Goal: Task Accomplishment & Management: Use online tool/utility

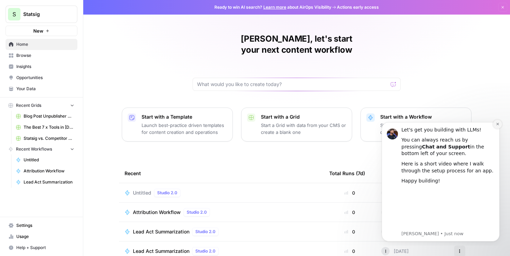
click at [499, 126] on button "Dismiss notification" at bounding box center [497, 124] width 9 height 9
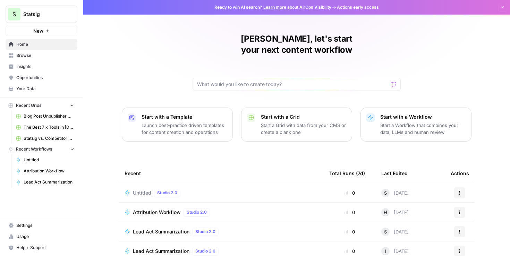
click at [423, 122] on p "Start a Workflow that combines your data, LLMs and human review" at bounding box center [423, 129] width 85 height 14
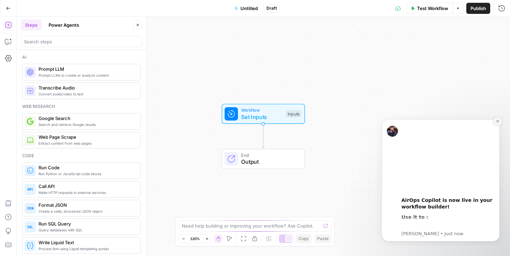
click at [498, 120] on icon "Dismiss notification" at bounding box center [498, 121] width 4 height 4
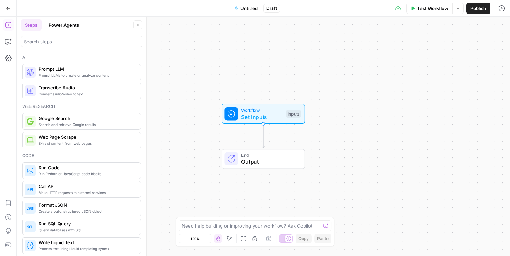
click at [247, 8] on span "Untitled" at bounding box center [249, 8] width 17 height 7
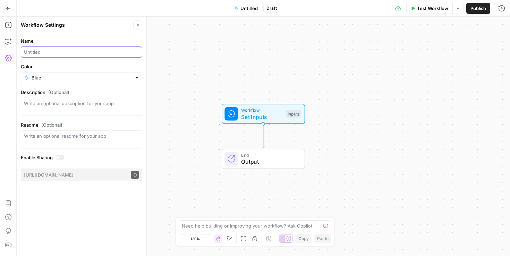
click at [43, 50] on input "Name" at bounding box center [81, 52] width 115 height 7
type input "Talia - Transcript -> Asset"
click at [188, 94] on div "Workflow Set Inputs Inputs End Output" at bounding box center [264, 137] width 494 height 240
click at [253, 114] on span "Set Inputs" at bounding box center [261, 117] width 41 height 8
click at [436, 46] on span "Add Field" at bounding box center [432, 47] width 20 height 7
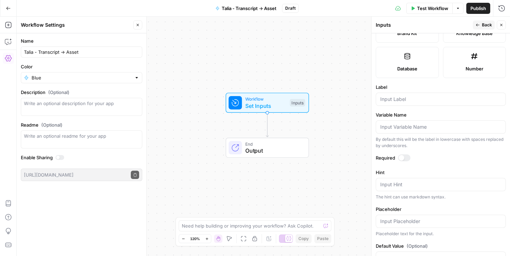
scroll to position [185, 0]
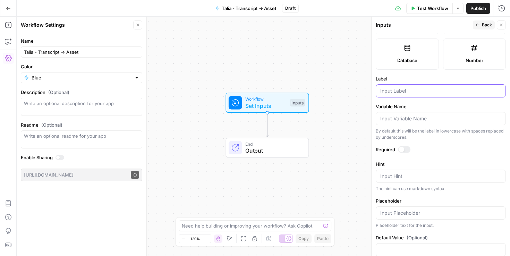
click at [404, 92] on input "Label" at bounding box center [441, 90] width 121 height 7
type input "w"
type input "Webinar Title"
click at [395, 175] on textarea "Hint" at bounding box center [441, 176] width 121 height 7
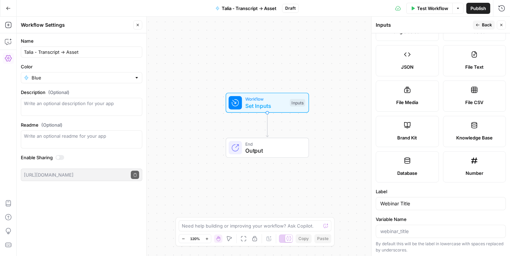
scroll to position [0, 0]
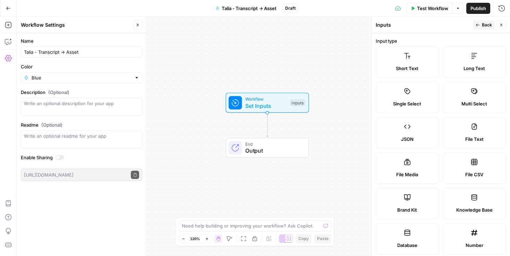
type textarea "This is the title of the webinar"
click at [484, 25] on span "Back" at bounding box center [487, 25] width 10 height 6
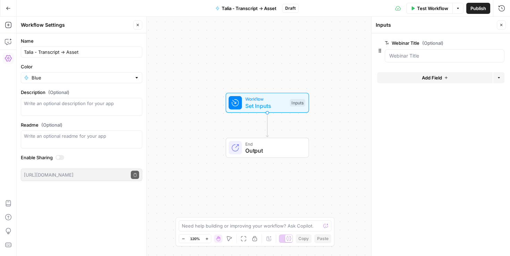
click at [421, 79] on button "Add Field" at bounding box center [435, 77] width 116 height 11
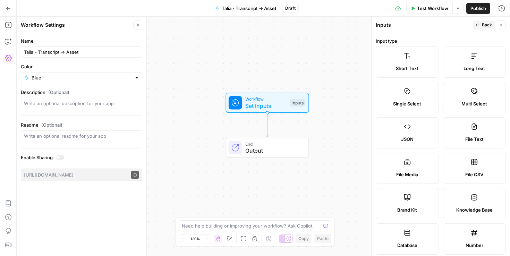
click at [470, 64] on label "Long Text" at bounding box center [474, 62] width 63 height 31
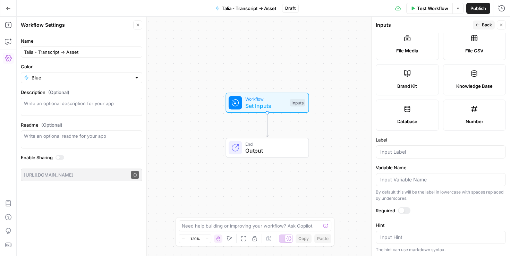
scroll to position [169, 0]
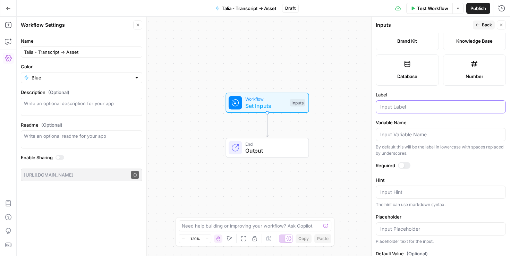
click at [405, 107] on input "Label" at bounding box center [441, 106] width 121 height 7
type input "Webinar transcript"
click at [392, 197] on div "Input Hint" at bounding box center [441, 192] width 130 height 13
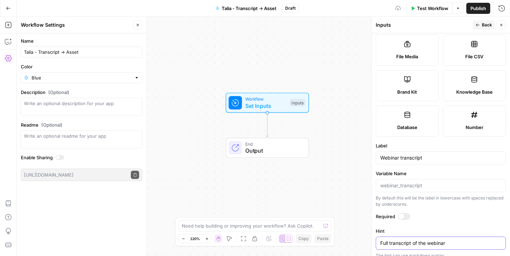
scroll to position [116, 0]
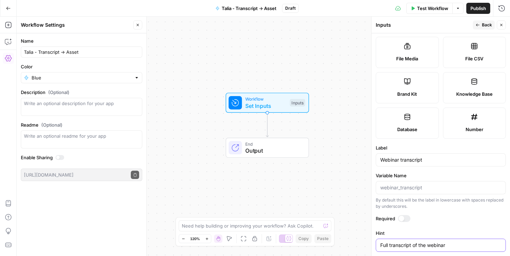
type textarea "Full transcript of the webinar"
click at [402, 159] on input "Webinar transcript" at bounding box center [441, 160] width 121 height 7
type input "Webinar Transcript"
click at [485, 26] on span "Back" at bounding box center [487, 25] width 10 height 6
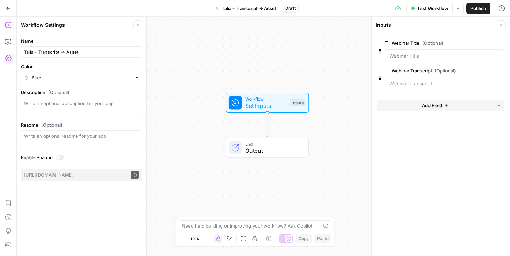
click at [8, 26] on icon "button" at bounding box center [8, 25] width 6 height 6
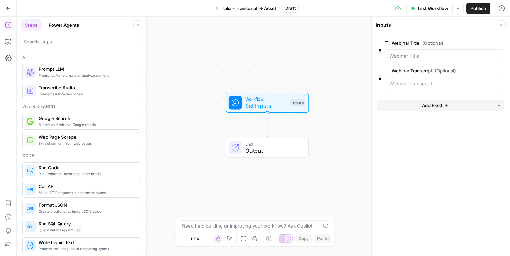
click at [77, 71] on span "Prompt LLM" at bounding box center [87, 69] width 97 height 7
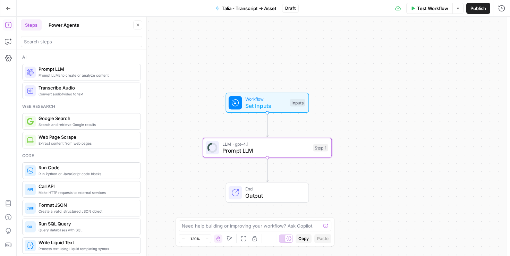
type textarea "Prompt LLM"
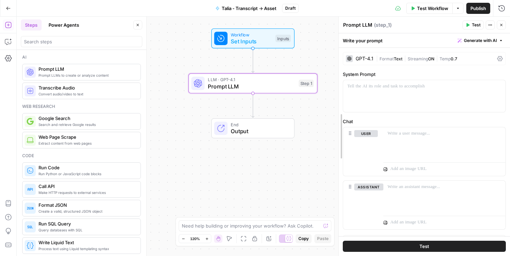
drag, startPoint x: 371, startPoint y: 146, endPoint x: 338, endPoint y: 145, distance: 33.0
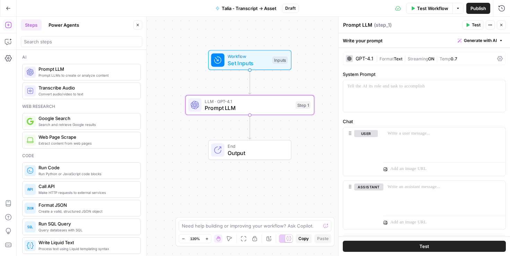
click at [500, 58] on icon at bounding box center [501, 58] width 6 height 5
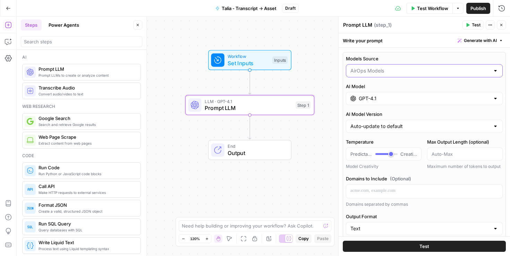
click at [404, 73] on input "Models Source" at bounding box center [421, 70] width 140 height 7
click at [377, 97] on span "My Models" at bounding box center [423, 97] width 142 height 7
type input "My Models"
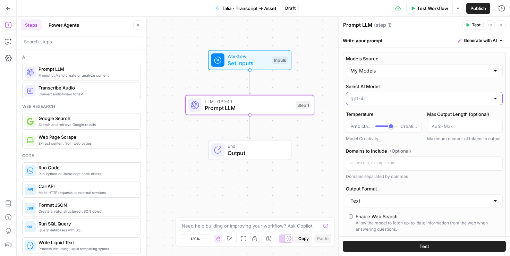
click at [449, 99] on input "Select AI Model" at bounding box center [421, 98] width 140 height 7
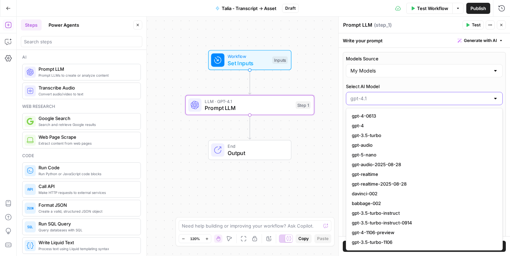
click at [449, 99] on input "Select AI Model" at bounding box center [421, 98] width 140 height 7
type input "gpt-4.1"
click at [425, 84] on label "Select AI Model" at bounding box center [424, 86] width 157 height 7
click at [425, 95] on input "gpt-4.1" at bounding box center [421, 98] width 140 height 7
type input "gpt-4.1"
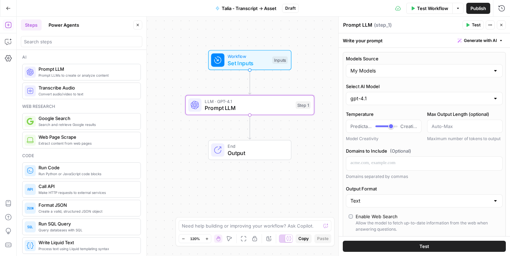
click at [425, 84] on label "Select AI Model" at bounding box center [424, 86] width 157 height 7
click at [425, 95] on input "gpt-4.1" at bounding box center [421, 98] width 140 height 7
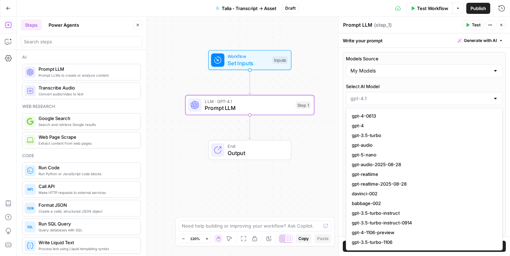
type input "gpt-4.1"
click at [334, 88] on div "Workflow Set Inputs Inputs LLM · GPT-4.1 Prompt LLM Step 1 End Output" at bounding box center [264, 137] width 494 height 240
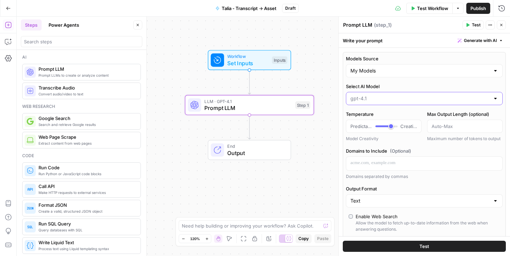
click at [412, 101] on input "Select AI Model" at bounding box center [421, 98] width 140 height 7
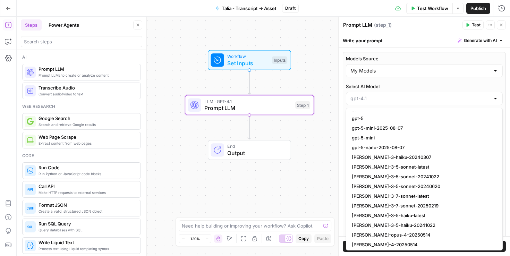
scroll to position [758, 0]
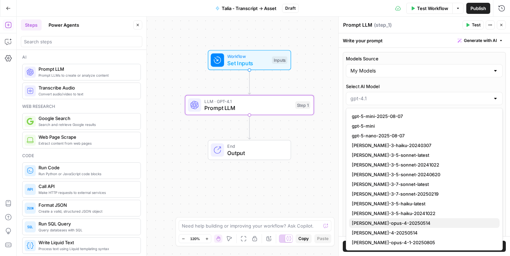
click at [399, 223] on span "claude-opus-4-20250514" at bounding box center [423, 223] width 142 height 7
type input "claude-opus-4-20250514"
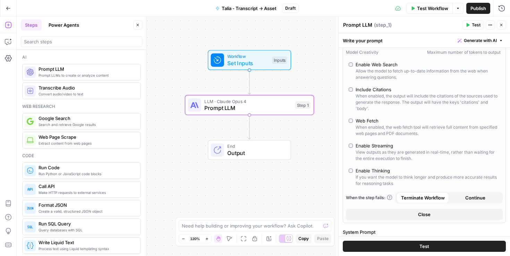
scroll to position [87, 0]
type input "*"
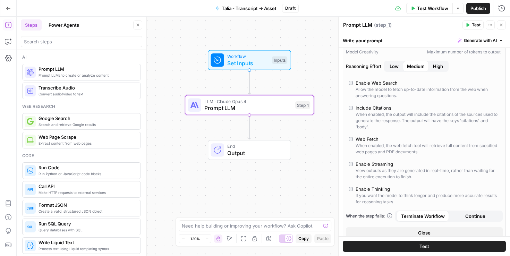
click at [394, 67] on span "Low" at bounding box center [394, 66] width 9 height 7
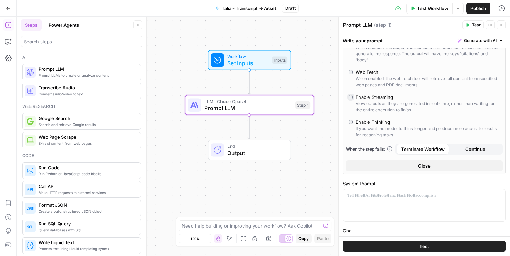
scroll to position [277, 0]
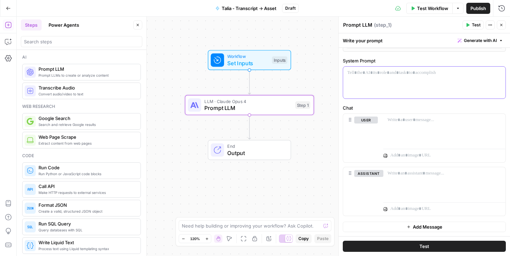
click at [379, 80] on div at bounding box center [424, 83] width 162 height 32
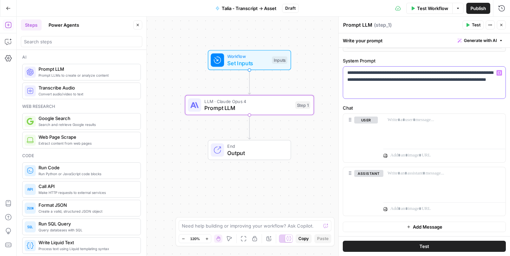
click at [375, 87] on p "**********" at bounding box center [425, 79] width 154 height 21
click at [395, 87] on p "**********" at bounding box center [425, 79] width 154 height 21
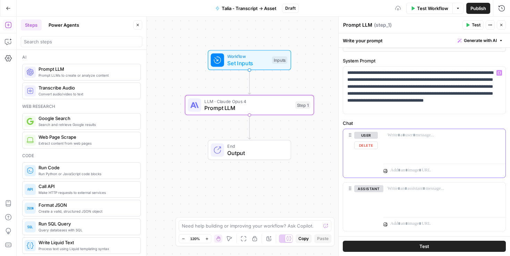
click at [402, 137] on p at bounding box center [445, 135] width 114 height 7
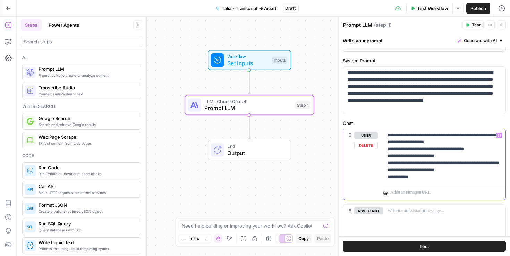
click at [487, 169] on p "**********" at bounding box center [445, 156] width 114 height 49
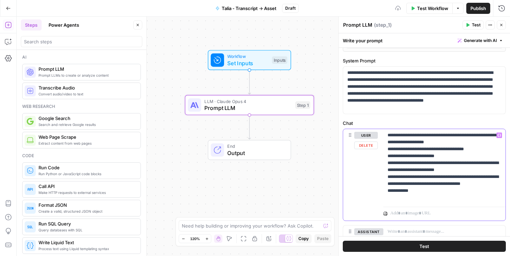
click at [431, 197] on p "**********" at bounding box center [445, 166] width 114 height 69
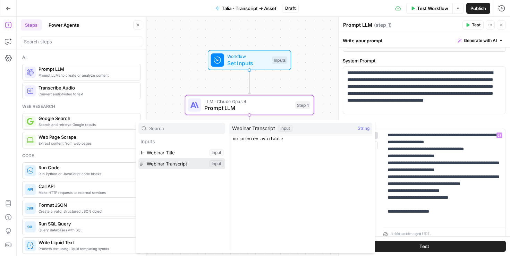
click at [185, 161] on button "Select variable Webinar Transcript" at bounding box center [182, 163] width 87 height 11
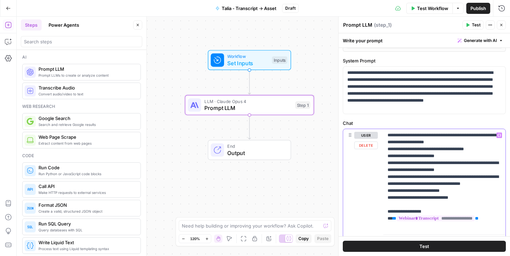
click at [481, 203] on p "**********" at bounding box center [445, 180] width 114 height 97
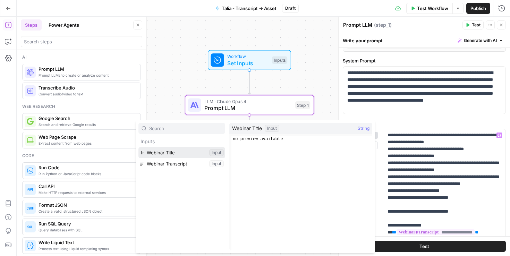
click at [195, 152] on button "Select variable Webinar Title" at bounding box center [182, 152] width 87 height 11
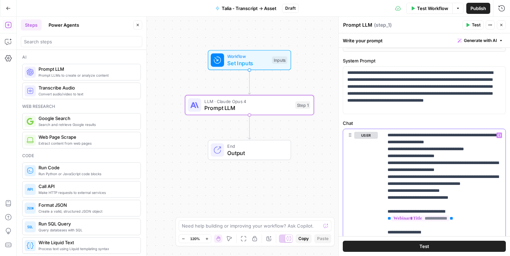
scroll to position [384, 0]
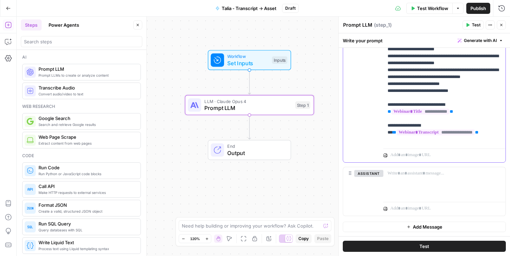
click at [490, 140] on p "**********" at bounding box center [445, 84] width 114 height 118
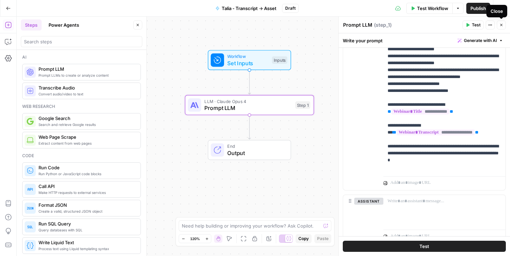
click at [500, 26] on icon "button" at bounding box center [502, 25] width 4 height 4
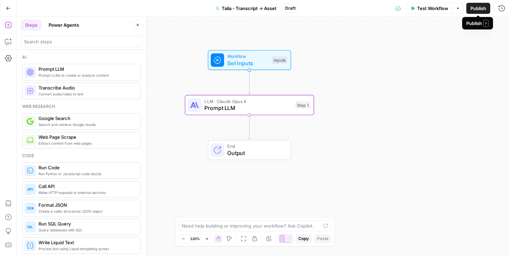
click at [480, 9] on span "Publish" at bounding box center [479, 8] width 16 height 7
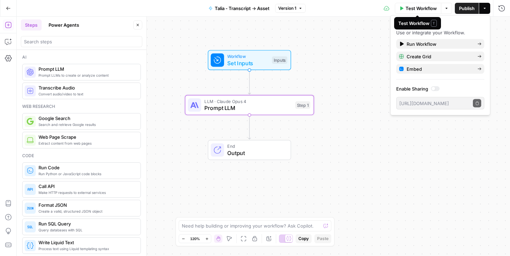
click at [418, 7] on span "Test Workflow" at bounding box center [421, 8] width 31 height 7
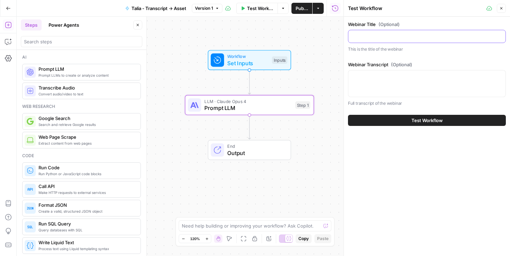
click at [388, 37] on input "Webinar Title (Optional)" at bounding box center [427, 36] width 149 height 7
click at [377, 72] on div at bounding box center [427, 83] width 158 height 27
paste textarea "WEBVTT 1 00:00:20.910 --> 00:00:32.519 Sid Kumar (Statsig): All right, let's do…"
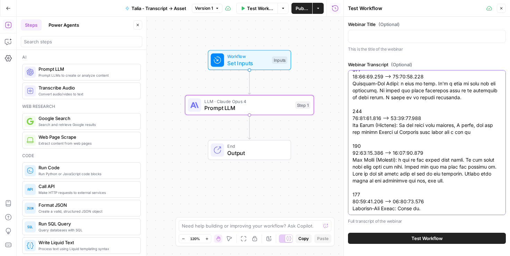
scroll to position [11950, 0]
type textarea "WEBVTT 1 00:00:20.910 --> 00:00:32.519 Sid Kumar (Statsig): All right, let's do…"
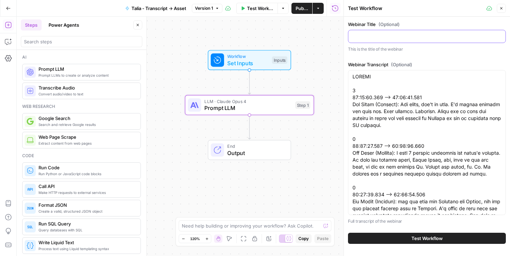
click at [374, 33] on input "Webinar Title (Optional)" at bounding box center [427, 36] width 149 height 7
paste input "How to optimize your AI products"
type input "How to optimize your AI products"
click at [426, 238] on span "Test Workflow" at bounding box center [427, 238] width 31 height 7
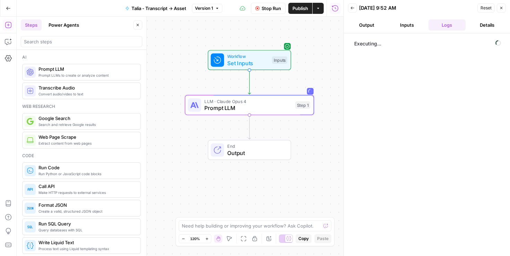
click at [403, 23] on button "Inputs" at bounding box center [406, 24] width 37 height 11
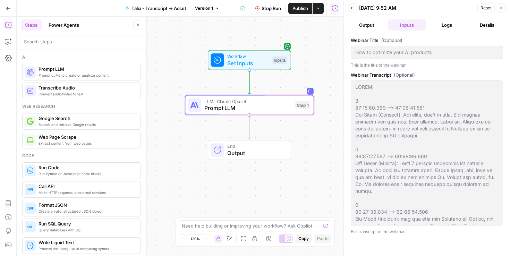
click at [455, 23] on button "Logs" at bounding box center [447, 24] width 37 height 11
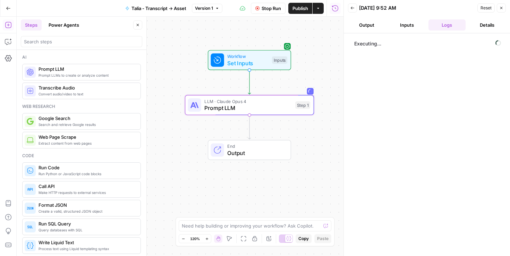
click at [367, 20] on button "Output" at bounding box center [366, 24] width 37 height 11
click at [405, 24] on button "Inputs" at bounding box center [406, 24] width 37 height 11
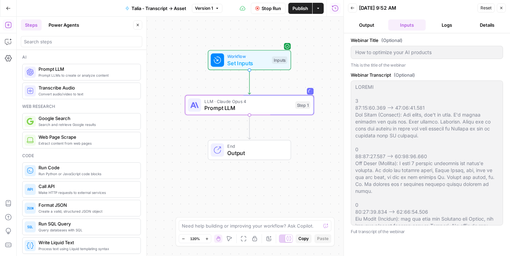
click at [452, 27] on button "Logs" at bounding box center [447, 24] width 37 height 11
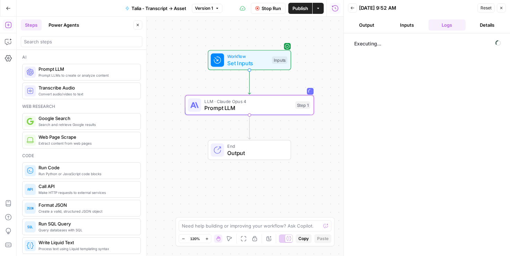
click at [487, 24] on button "Details" at bounding box center [487, 24] width 37 height 11
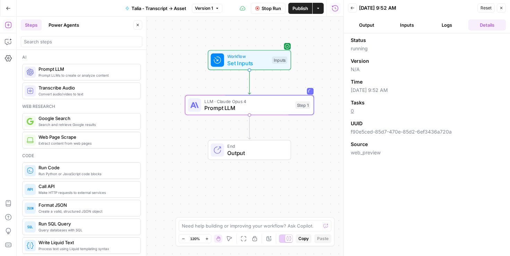
click at [363, 20] on button "Output" at bounding box center [366, 24] width 37 height 11
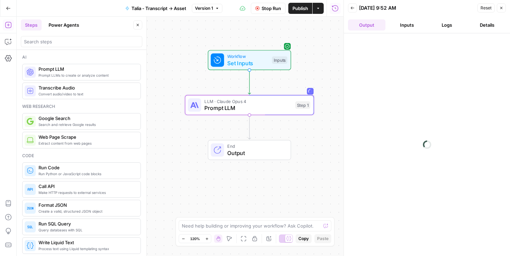
click at [91, 76] on span "Prompt LLMs to create or analyze content" at bounding box center [87, 76] width 97 height 6
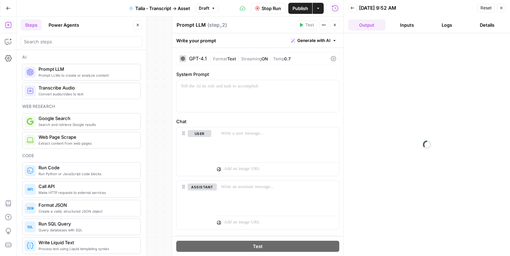
click at [220, 42] on div "Write your prompt Generate with AI" at bounding box center [258, 40] width 172 height 14
click at [307, 64] on div "GPT-4.1 | Format Text | Streaming ON | Temp 0.7" at bounding box center [257, 58] width 163 height 13
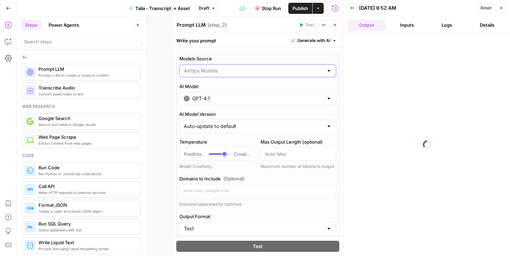
click at [210, 72] on input "Models Source" at bounding box center [254, 70] width 140 height 7
click at [209, 100] on span "My Models" at bounding box center [256, 97] width 142 height 7
type input "My Models"
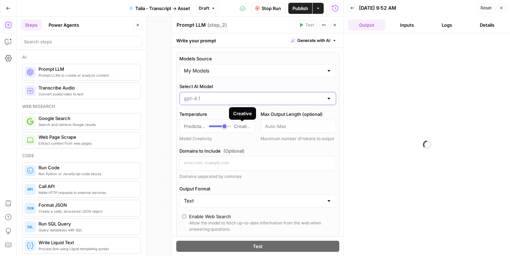
click at [238, 99] on input "Select AI Model" at bounding box center [254, 98] width 140 height 7
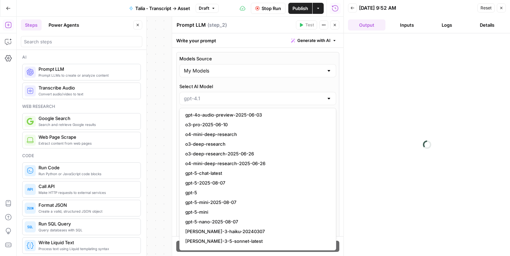
scroll to position [669, 0]
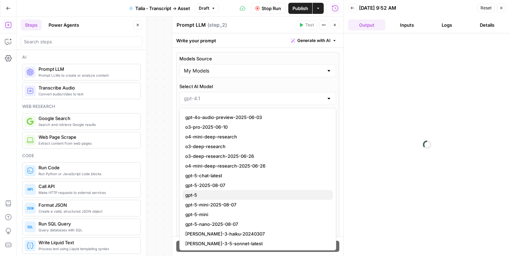
click at [267, 198] on span "gpt-5" at bounding box center [256, 195] width 142 height 7
type input "gpt-5"
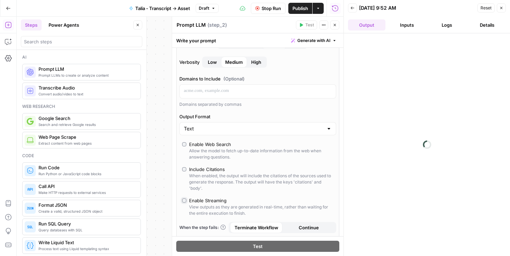
scroll to position [241, 0]
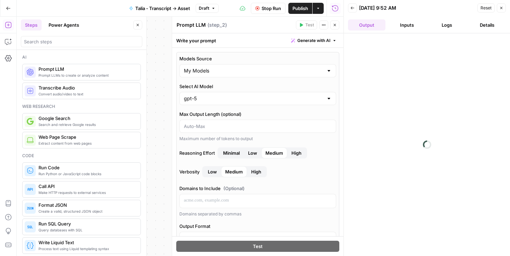
scroll to position [241, 0]
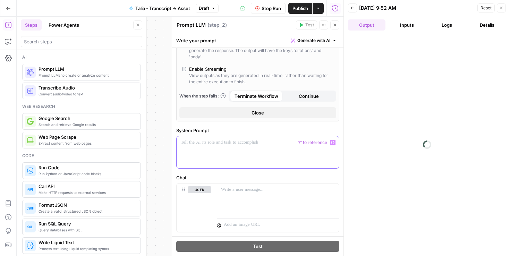
click at [221, 150] on div at bounding box center [258, 152] width 162 height 32
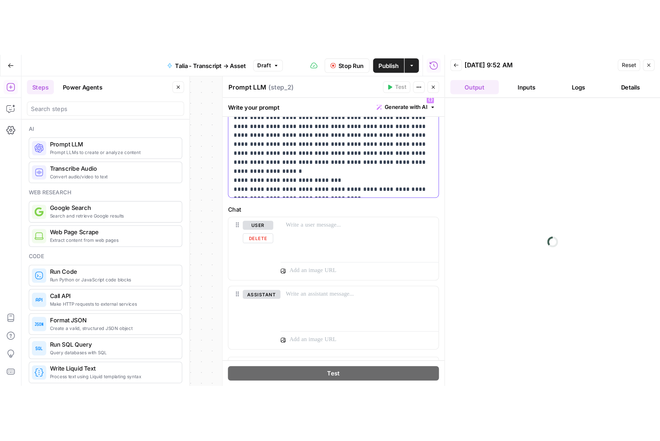
scroll to position [361, 0]
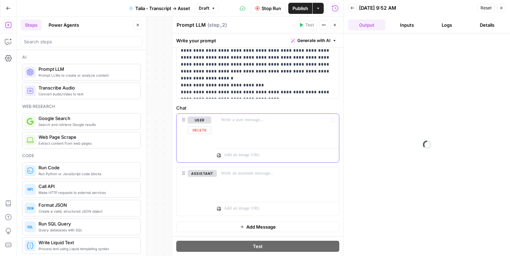
click at [233, 129] on div at bounding box center [278, 130] width 122 height 32
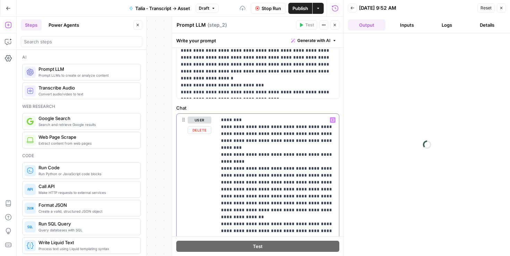
click at [220, 119] on div "**********" at bounding box center [278, 207] width 122 height 186
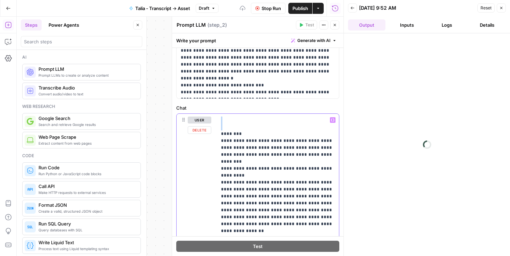
click at [231, 117] on p "**********" at bounding box center [278, 214] width 114 height 194
click at [229, 117] on p "**********" at bounding box center [278, 214] width 114 height 194
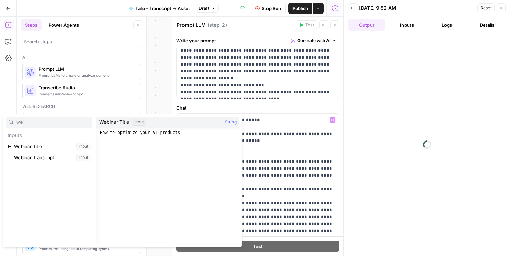
type input "we"
click at [20, 145] on button "Select variable Webinar Title" at bounding box center [49, 146] width 87 height 11
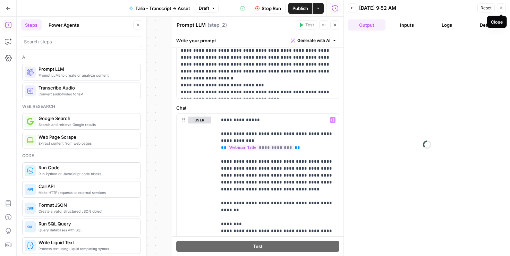
click at [501, 8] on icon "button" at bounding box center [502, 8] width 4 height 4
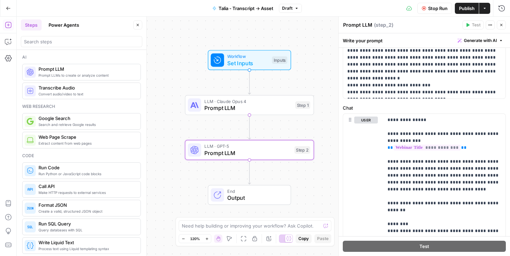
click at [432, 10] on span "Stop Run" at bounding box center [437, 8] width 19 height 7
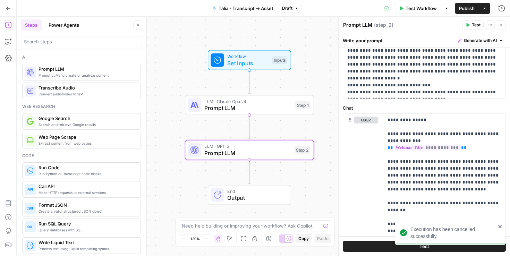
click at [499, 26] on button "Close" at bounding box center [501, 24] width 9 height 9
